Goal: Book appointment/travel/reservation

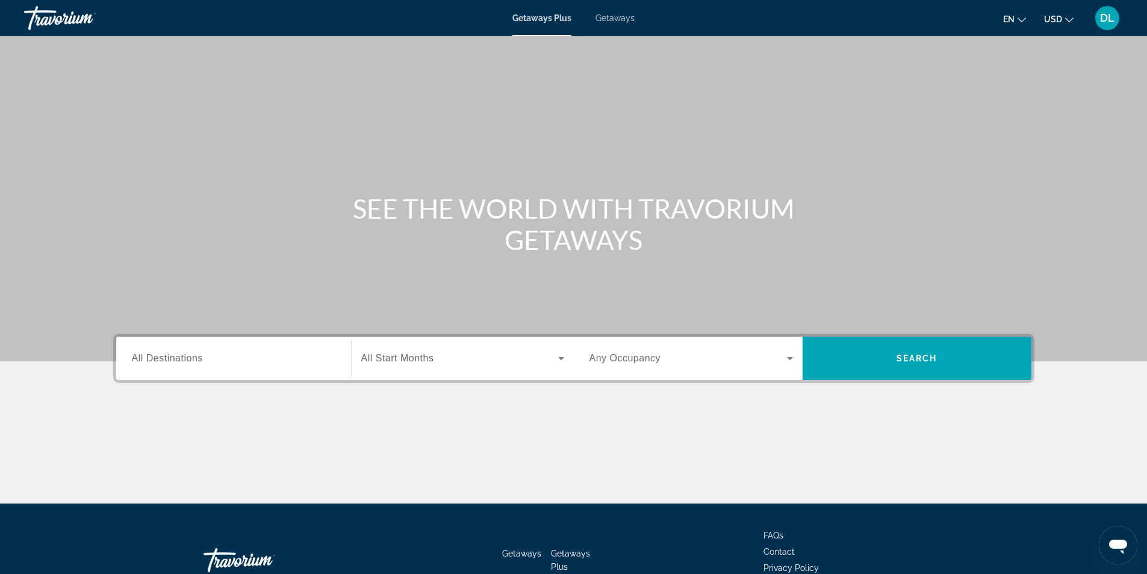
click at [615, 19] on span "Getaways" at bounding box center [614, 18] width 39 height 10
click at [247, 363] on input "Destination All Destinations" at bounding box center [233, 359] width 203 height 14
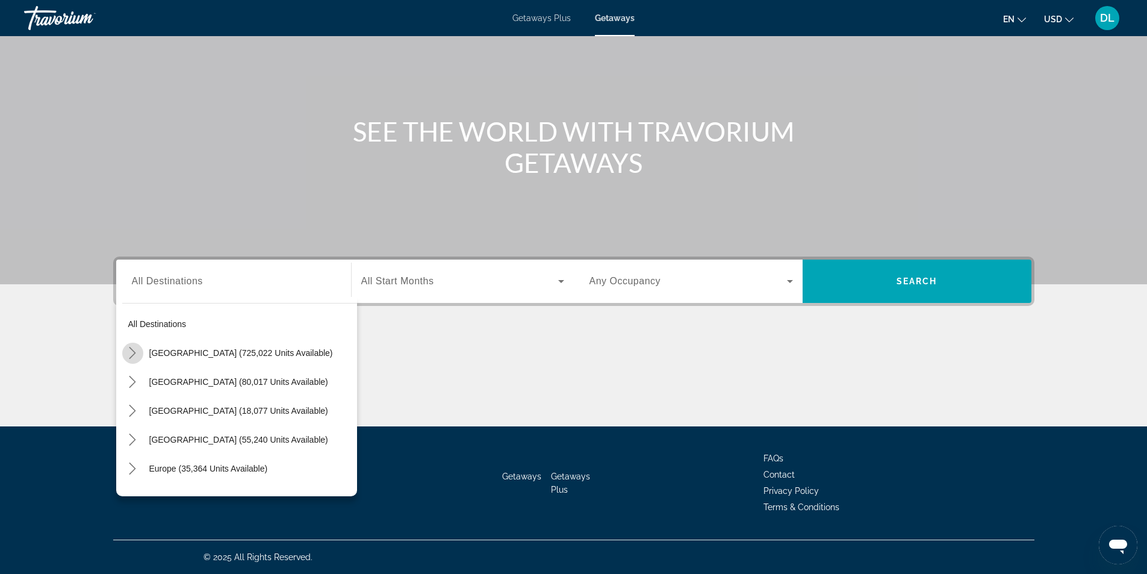
click at [133, 352] on icon "Toggle United States (725,022 units available) submenu" at bounding box center [132, 353] width 12 height 12
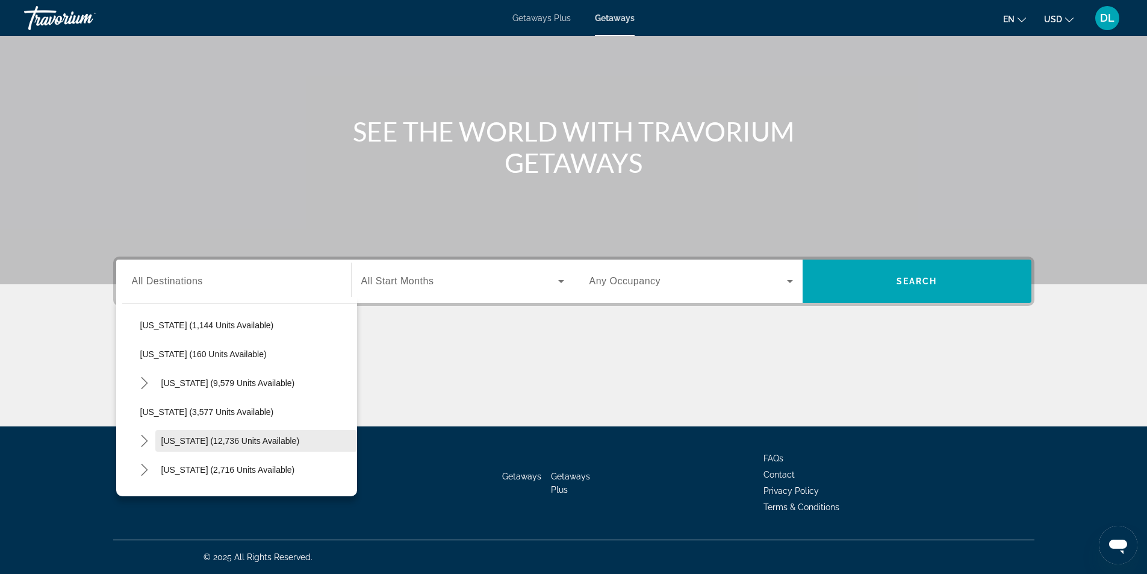
click at [163, 442] on span "[US_STATE] (12,736 units available)" at bounding box center [230, 441] width 138 height 10
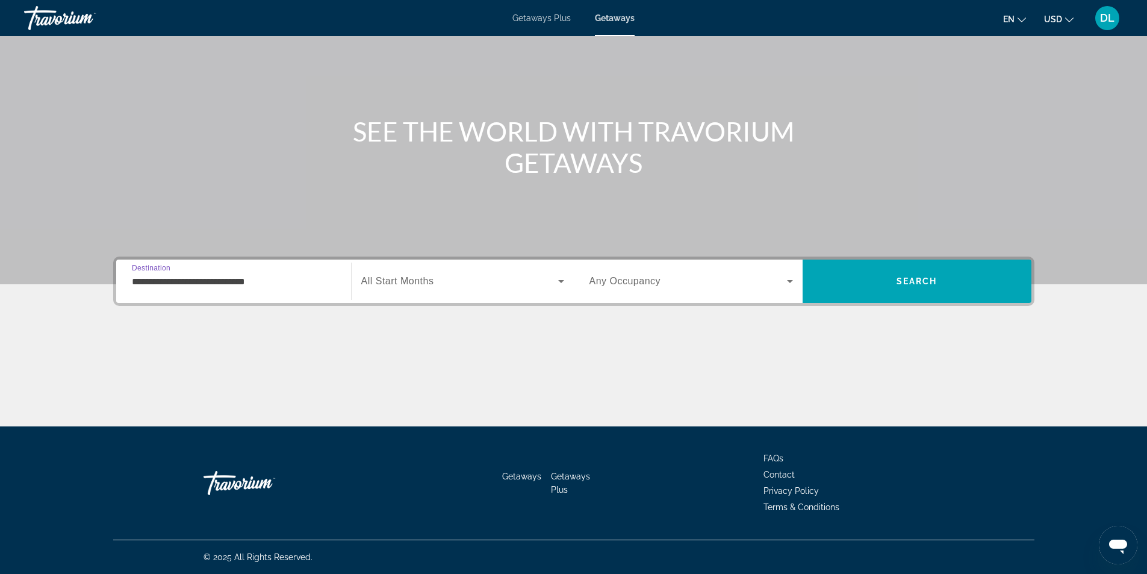
click at [560, 282] on icon "Search widget" at bounding box center [561, 281] width 6 height 3
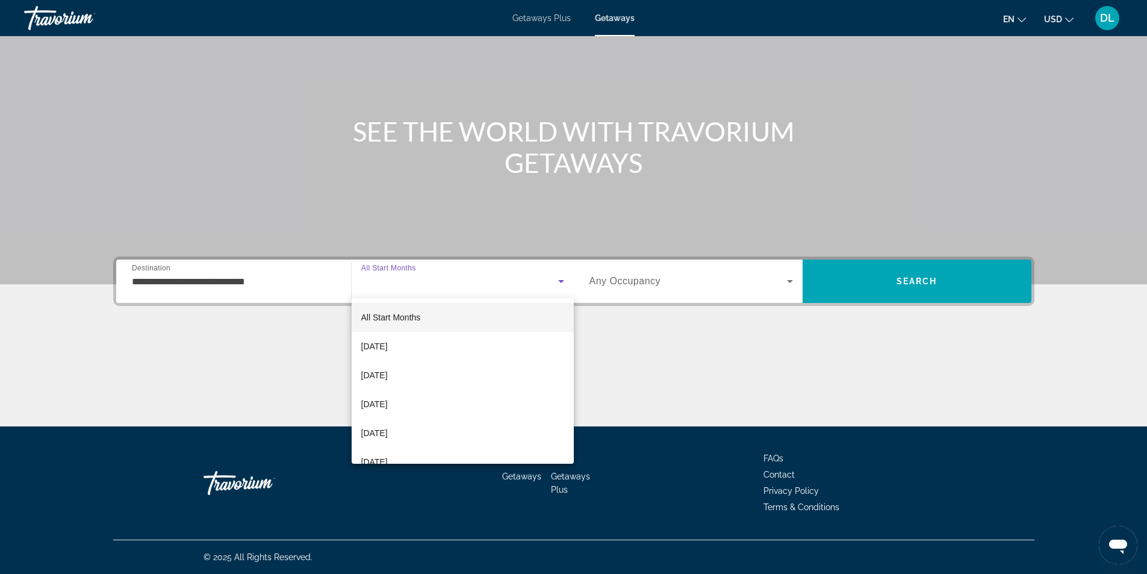
click at [139, 282] on div at bounding box center [573, 287] width 1147 height 574
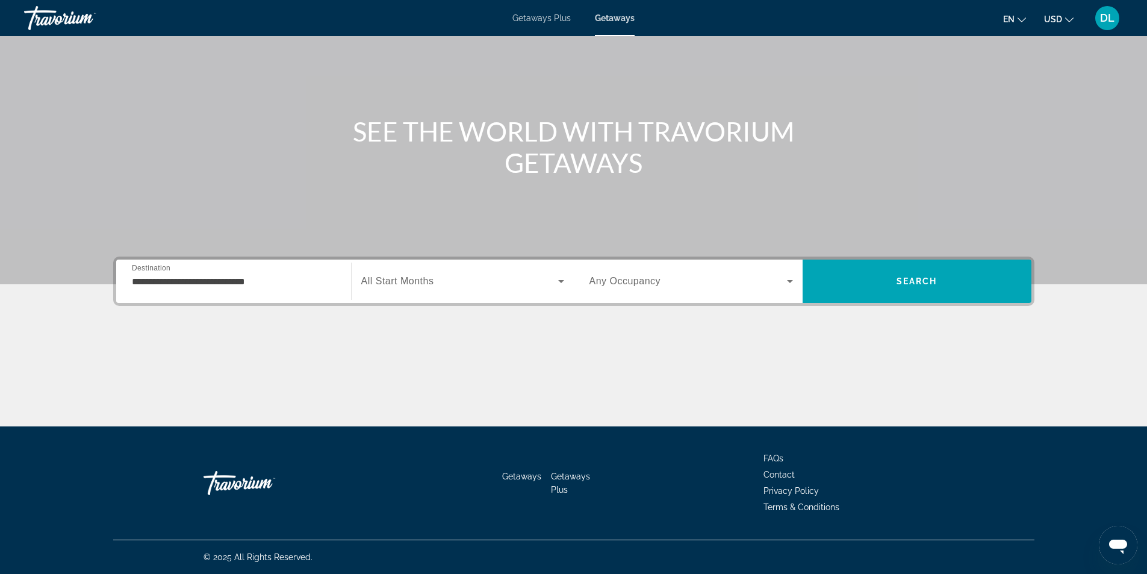
click at [130, 279] on div "**********" at bounding box center [233, 281] width 223 height 34
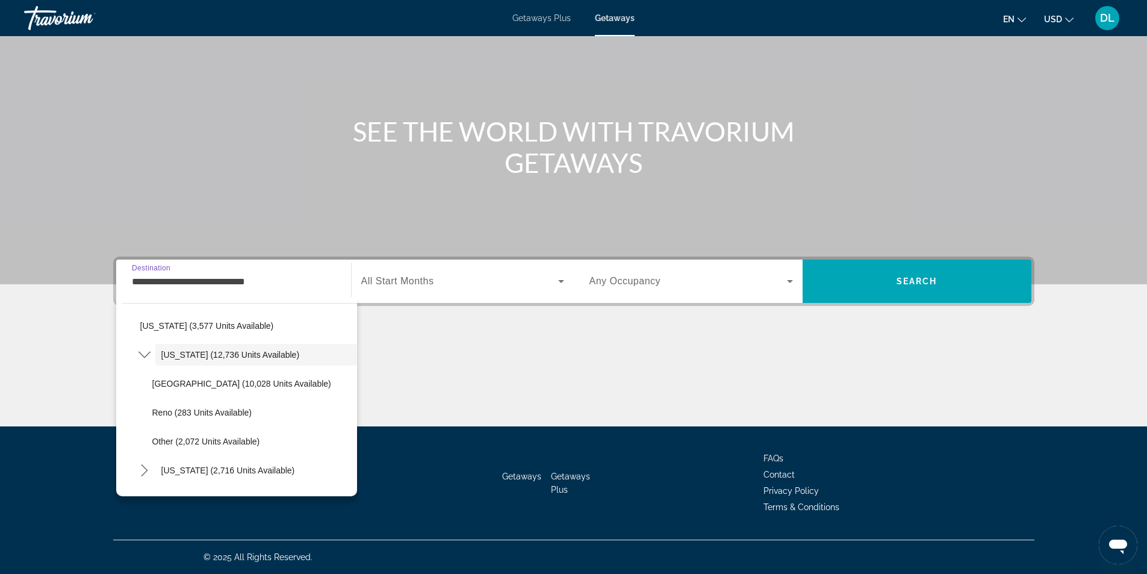
scroll to position [681, 0]
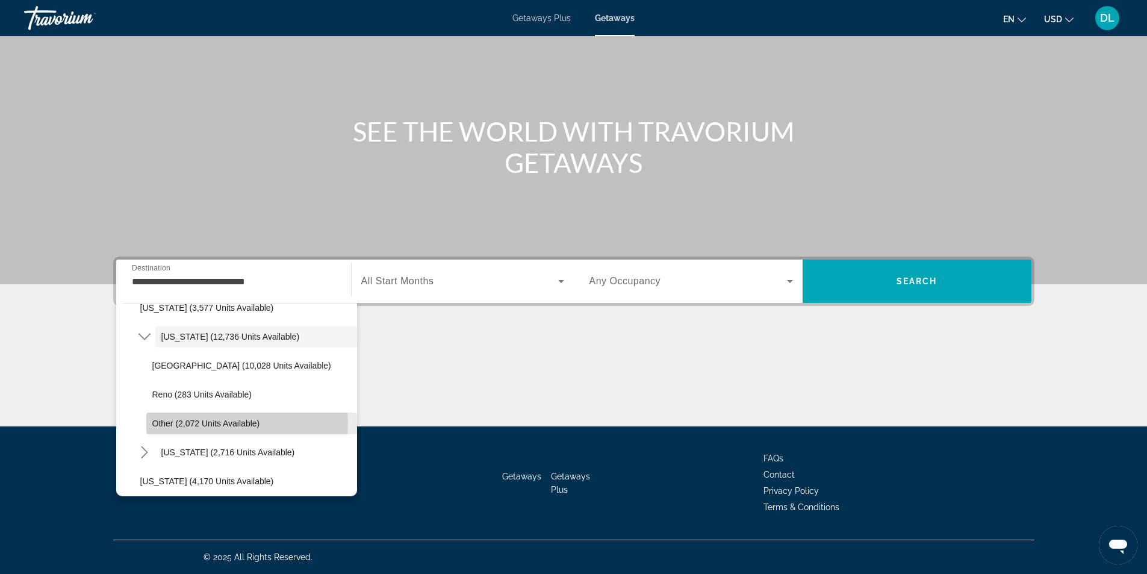
click at [152, 423] on span "Other (2,072 units available)" at bounding box center [206, 423] width 108 height 10
type input "**********"
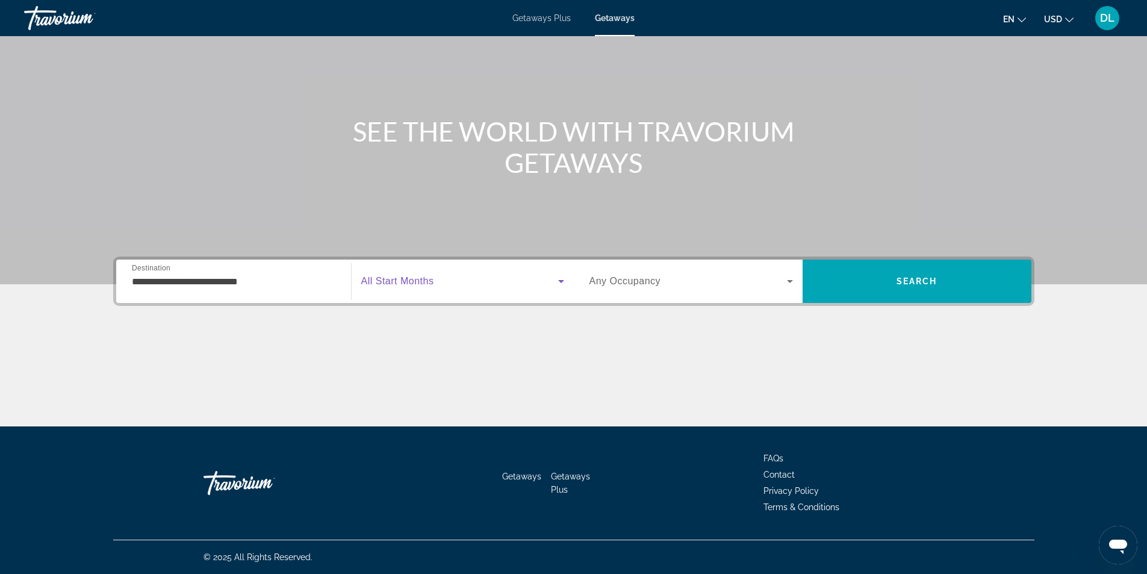
click at [559, 280] on icon "Search widget" at bounding box center [561, 281] width 6 height 3
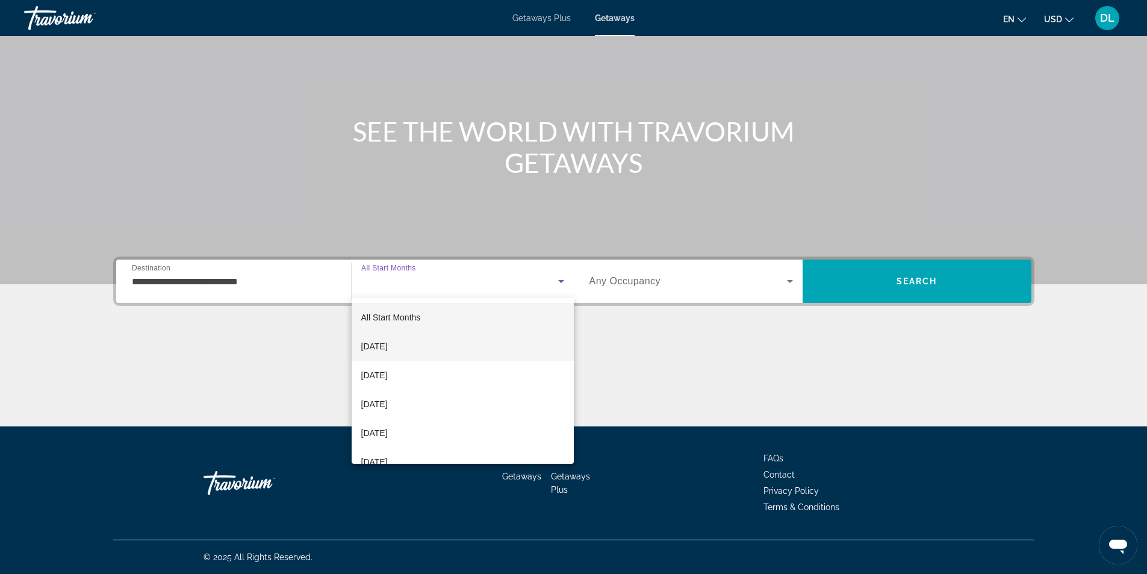
click at [523, 353] on mat-option "[DATE]" at bounding box center [463, 346] width 222 height 29
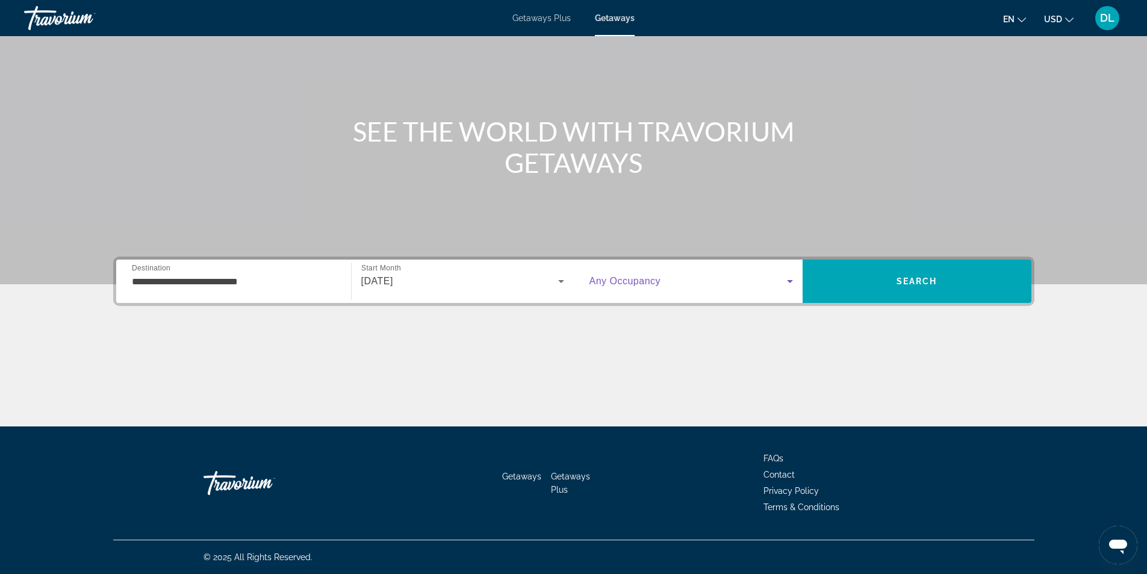
click at [790, 279] on icon "Search widget" at bounding box center [790, 281] width 14 height 14
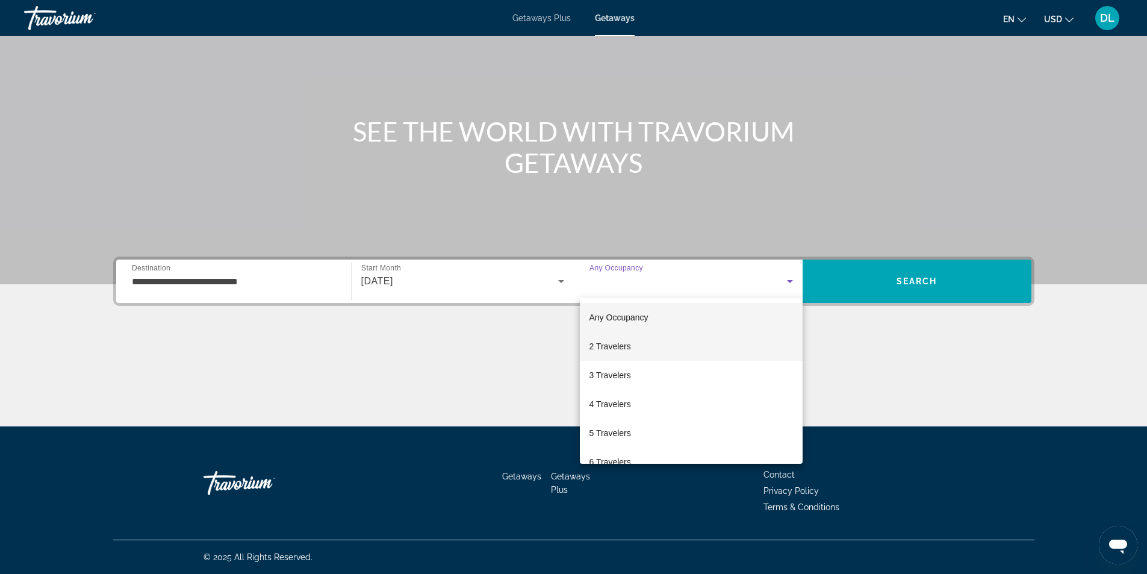
click at [751, 349] on mat-option "2 Travelers" at bounding box center [691, 346] width 223 height 29
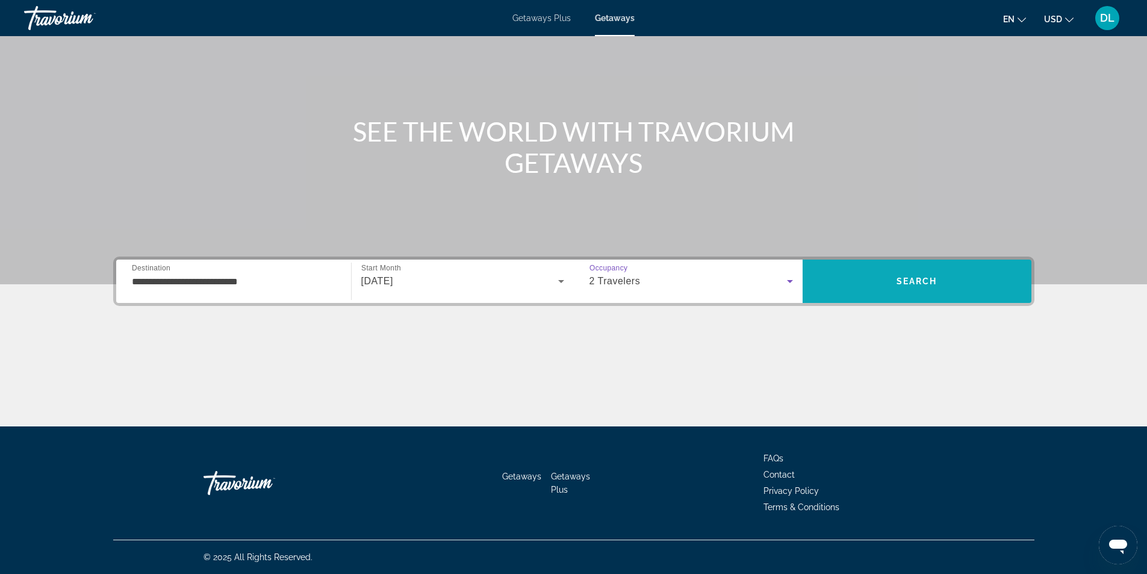
click at [903, 285] on span "Search" at bounding box center [916, 281] width 41 height 10
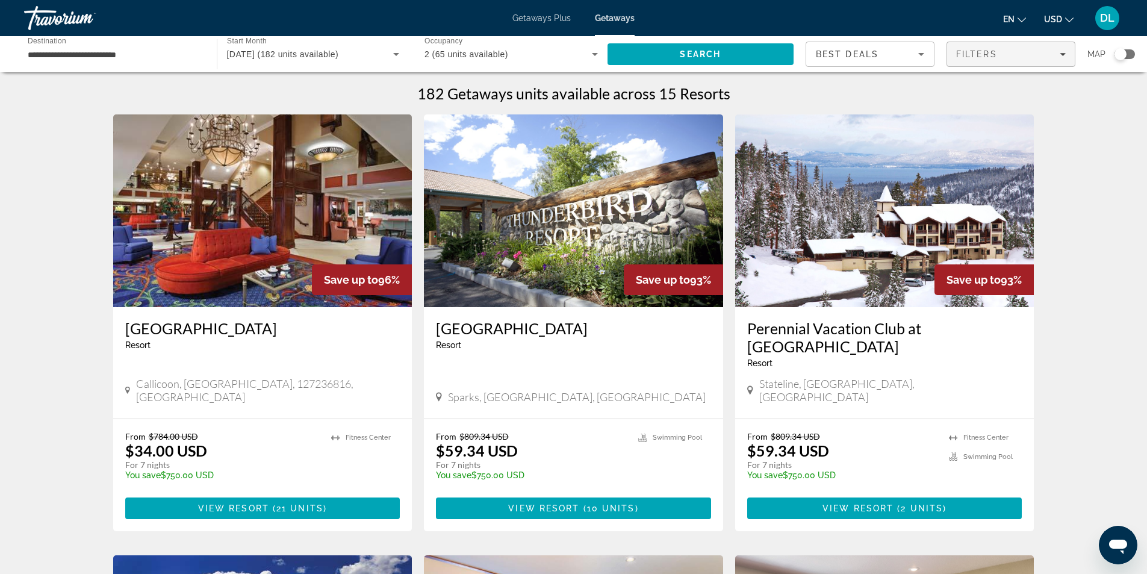
click at [1062, 56] on icon "Filters" at bounding box center [1063, 54] width 6 height 6
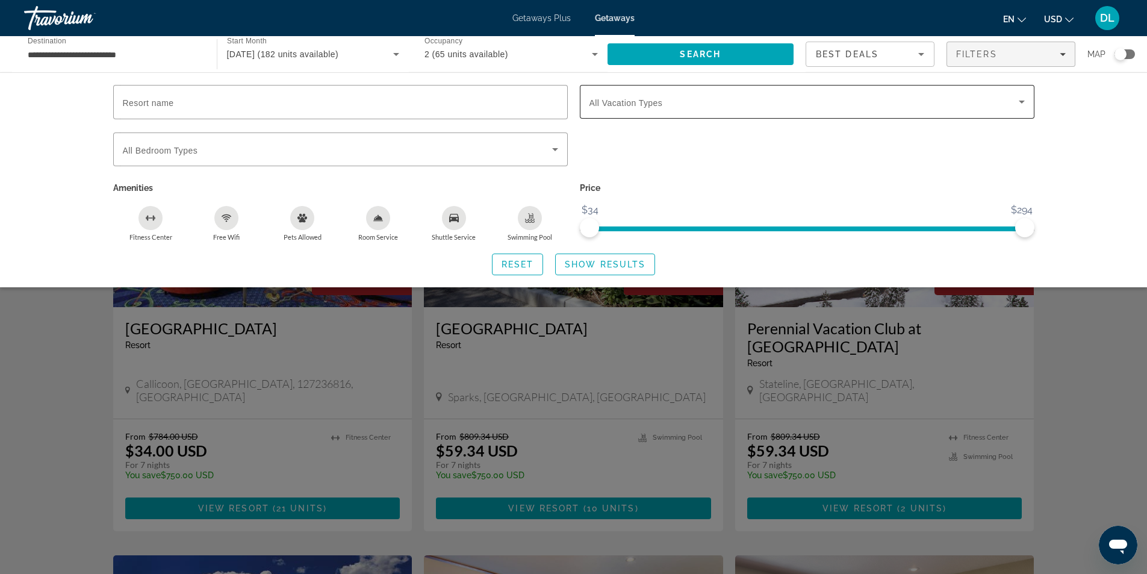
click at [674, 111] on div "Search widget" at bounding box center [806, 102] width 435 height 34
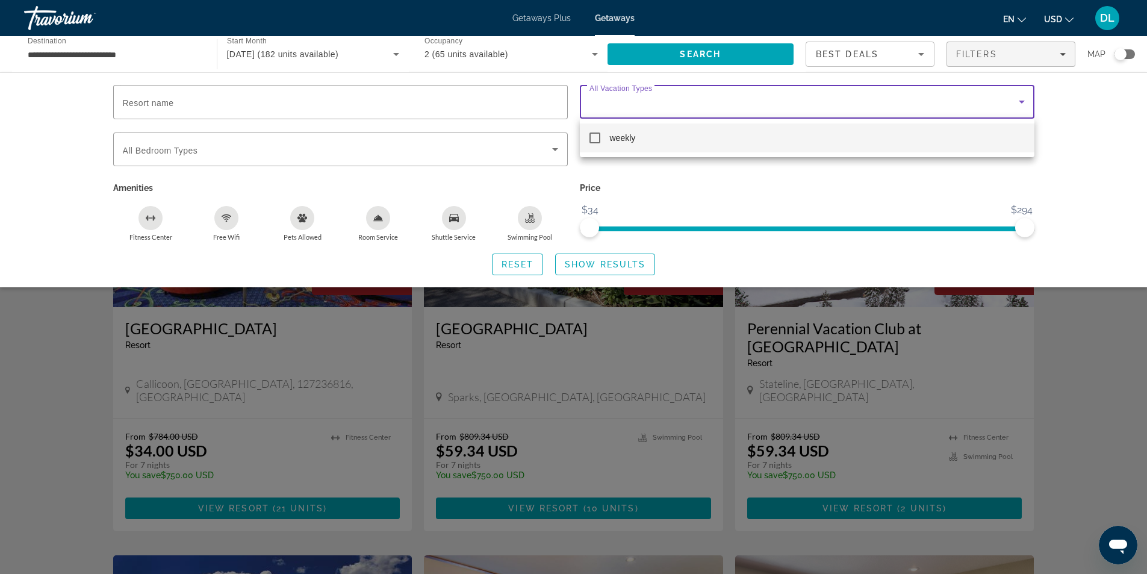
click at [1068, 110] on div at bounding box center [573, 287] width 1147 height 574
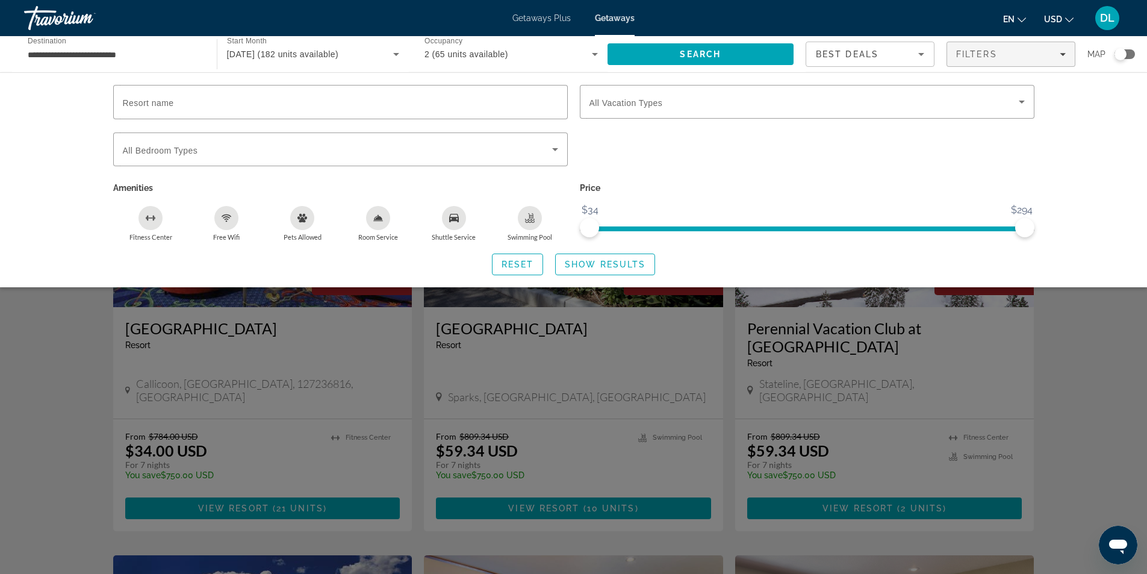
click at [1074, 320] on div "Search widget" at bounding box center [573, 377] width 1147 height 393
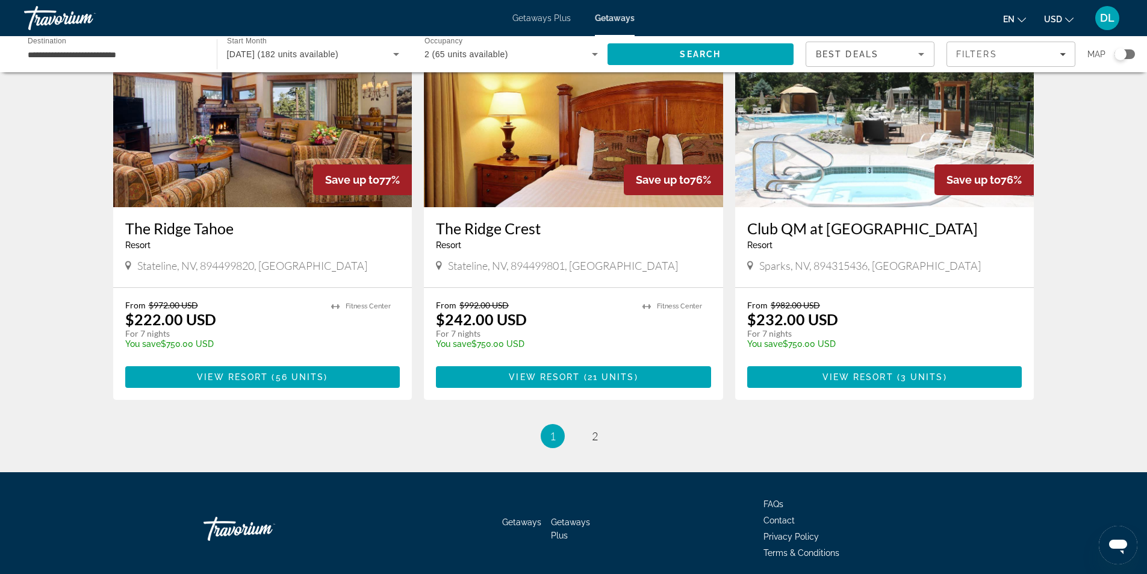
scroll to position [1374, 0]
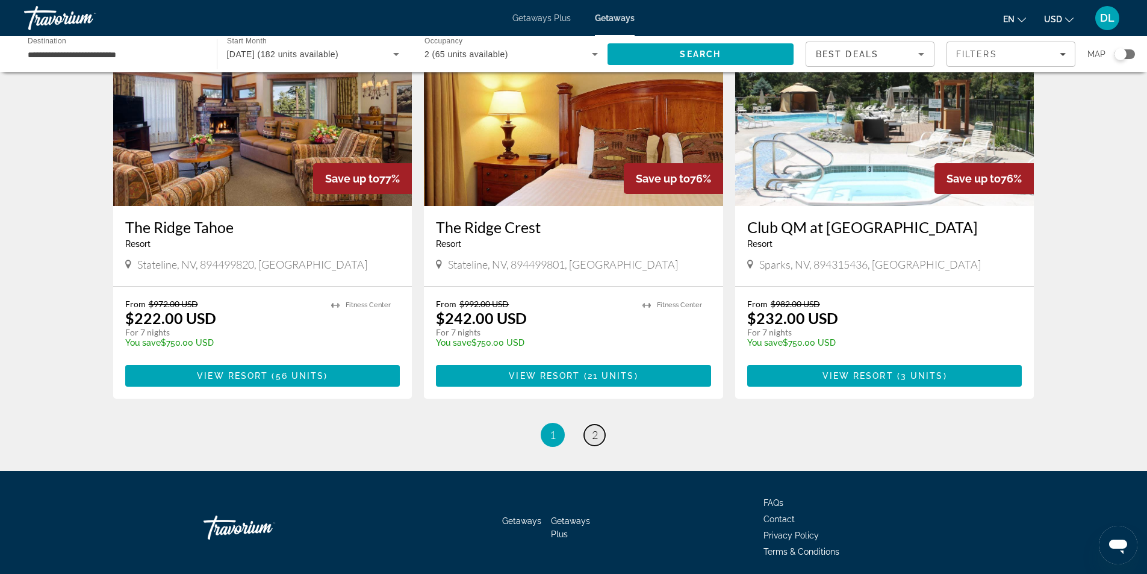
click at [591, 424] on link "page 2" at bounding box center [594, 434] width 21 height 21
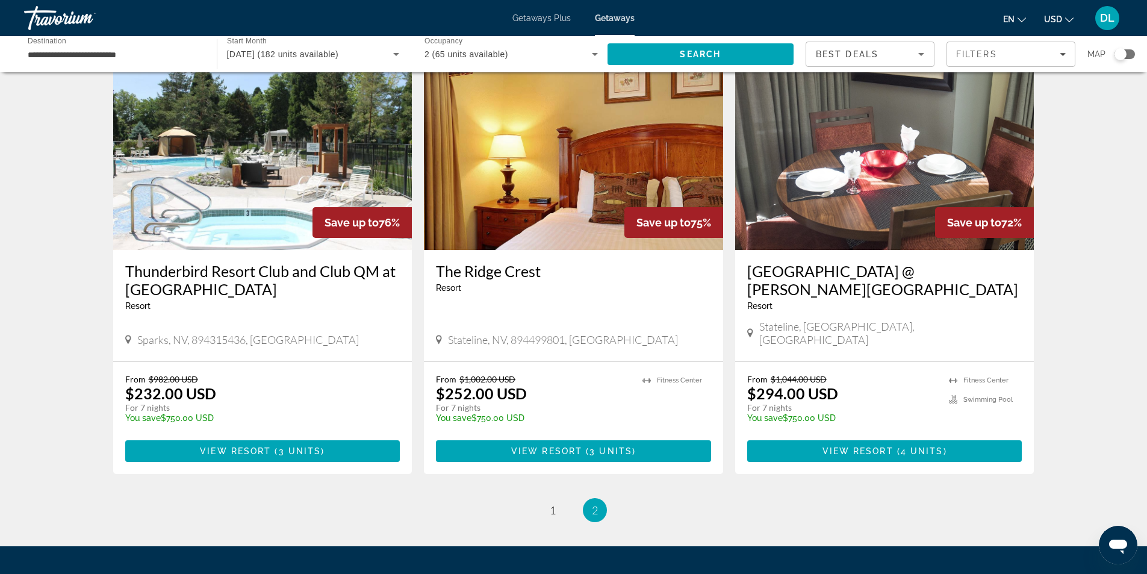
scroll to position [120, 0]
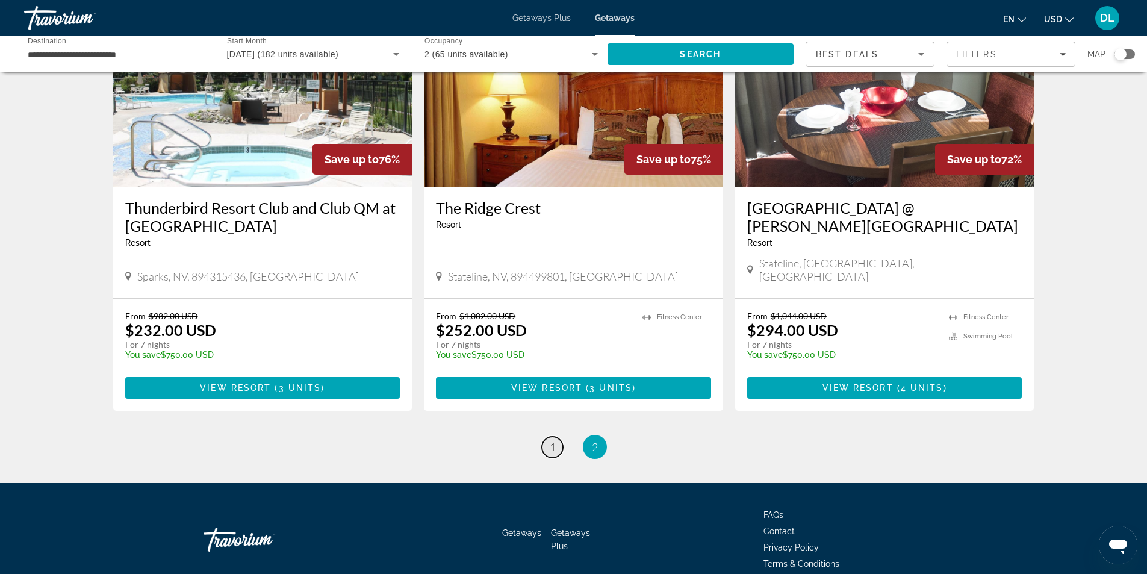
click at [552, 440] on span "1" at bounding box center [553, 446] width 6 height 13
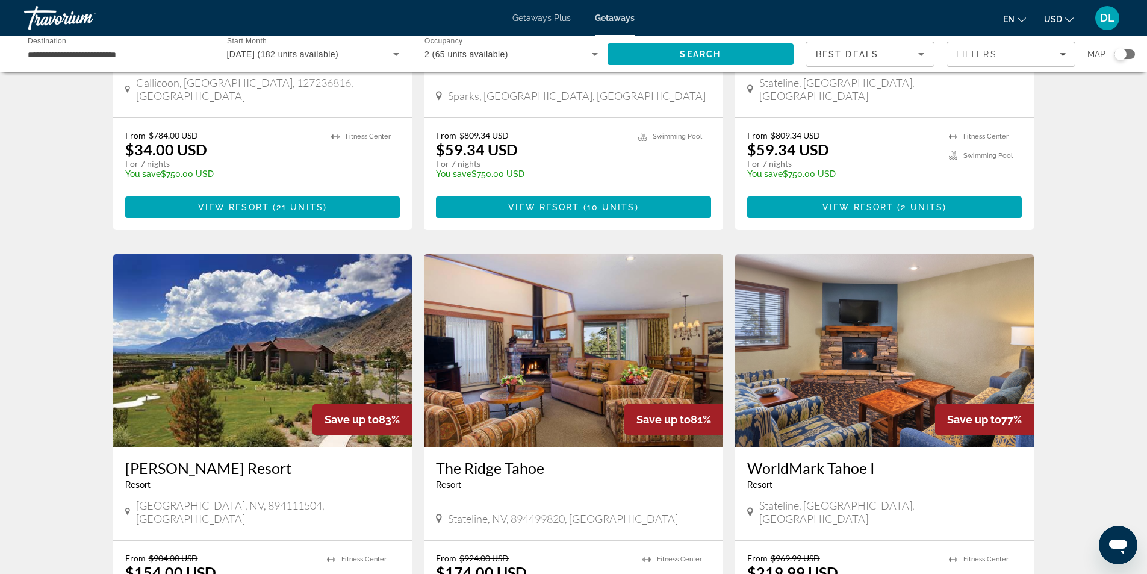
scroll to position [361, 0]
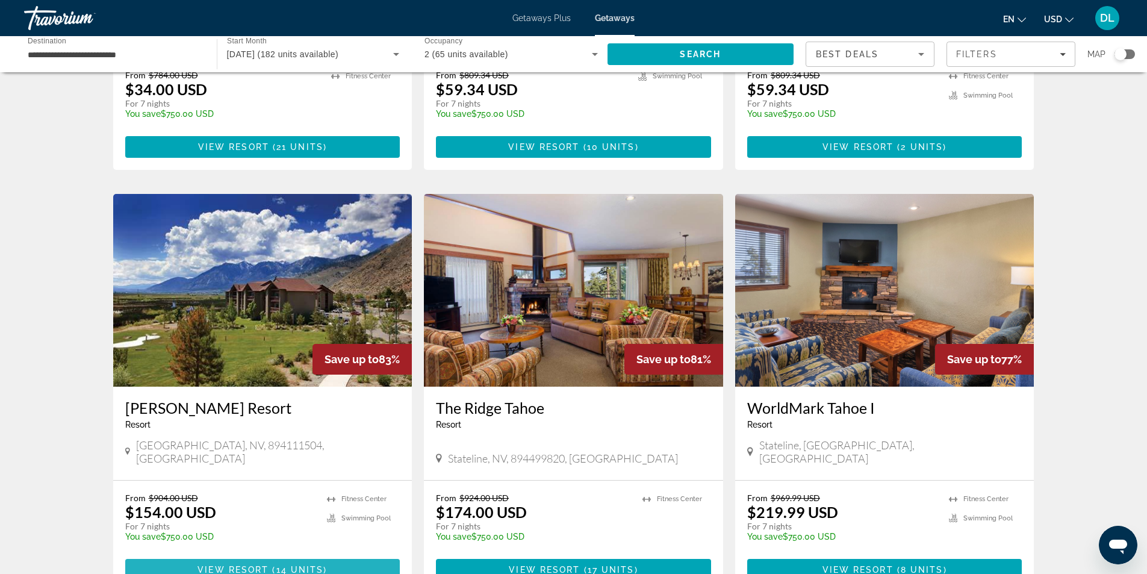
click at [239, 565] on span "View Resort" at bounding box center [232, 570] width 71 height 10
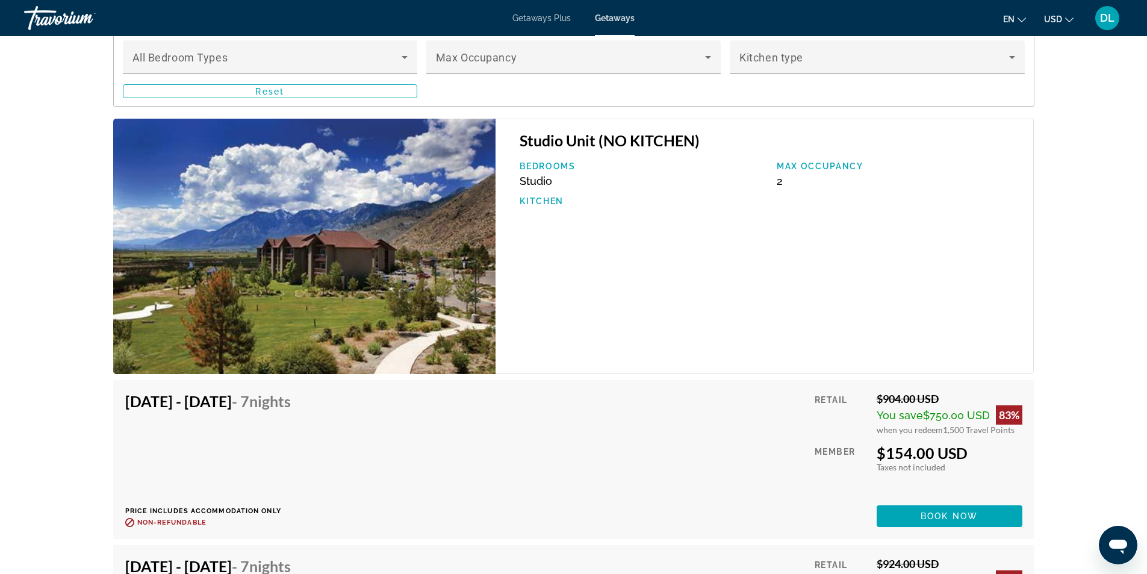
scroll to position [1987, 0]
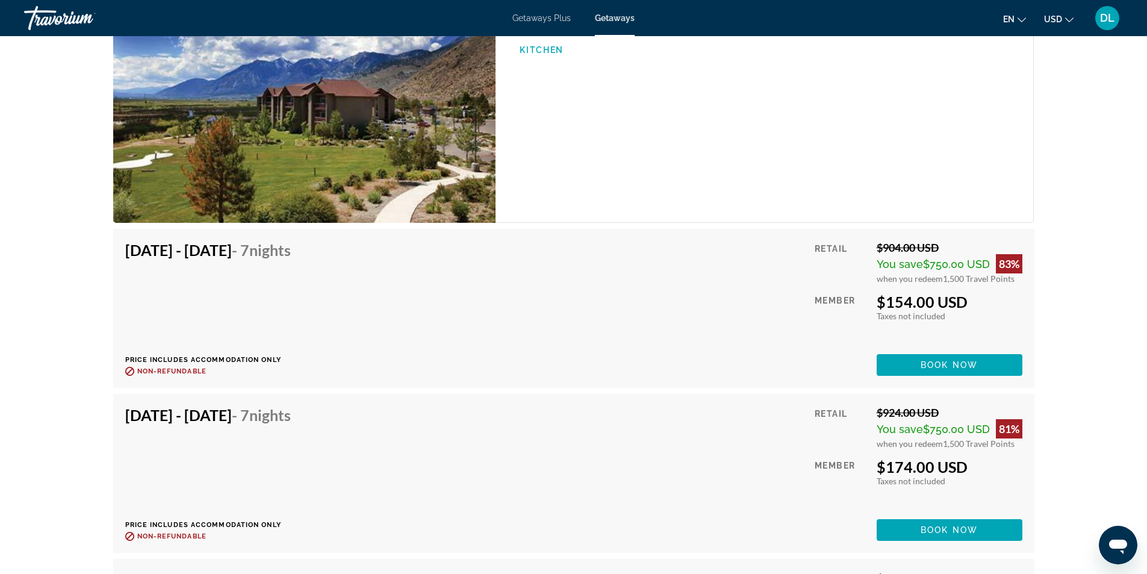
scroll to position [2096, 0]
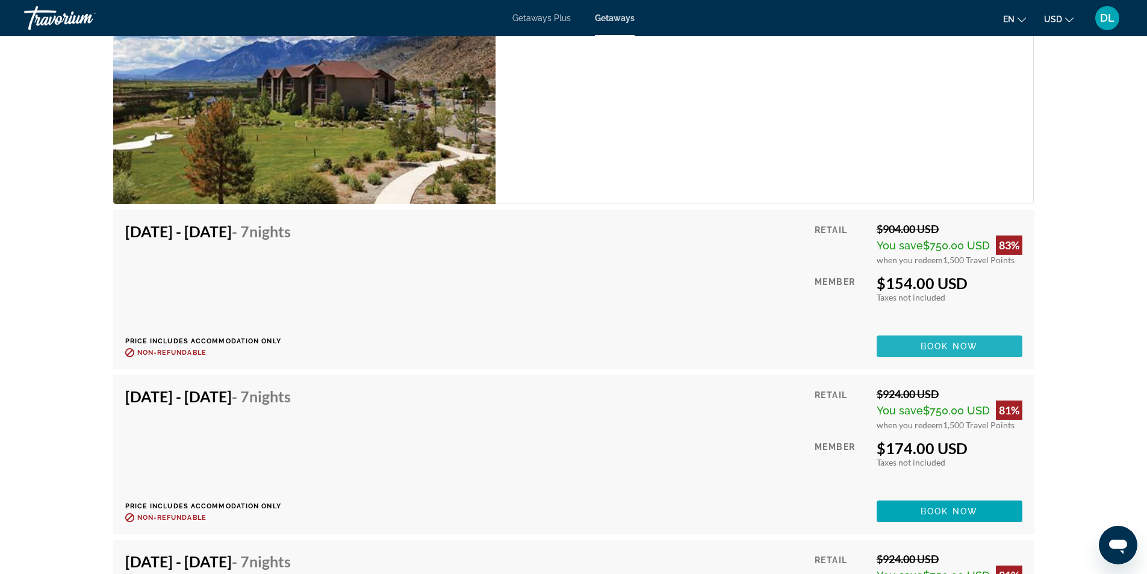
click at [978, 348] on span "Main content" at bounding box center [950, 346] width 146 height 29
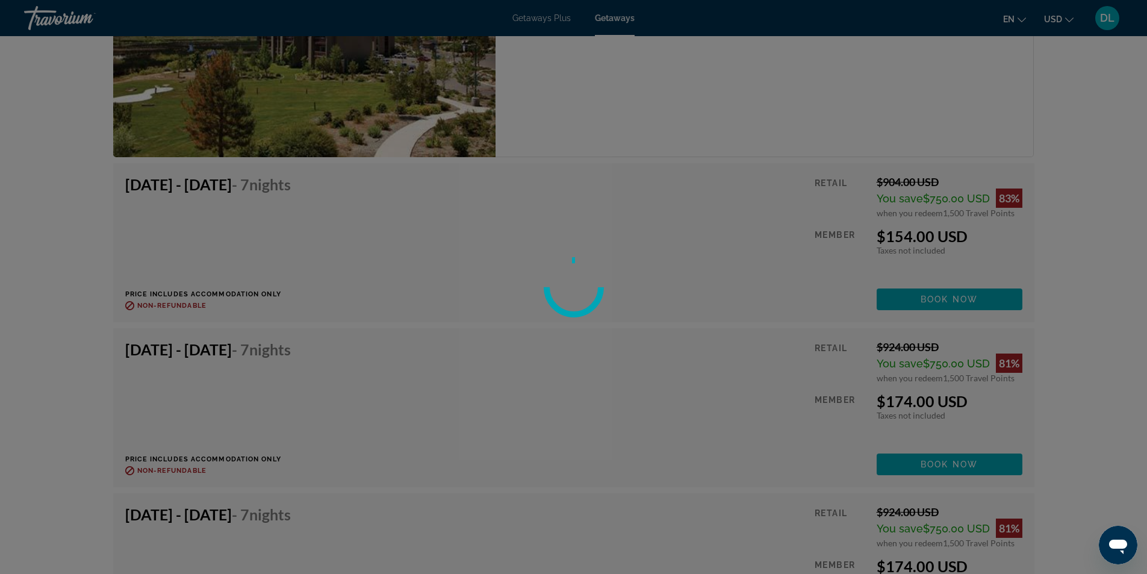
scroll to position [2156, 0]
